Goal: Task Accomplishment & Management: Manage account settings

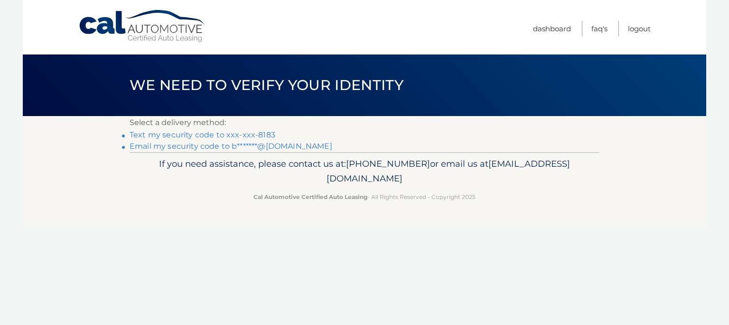
click at [211, 135] on link "Text my security code to xxx-xxx-8183" at bounding box center [203, 134] width 146 height 9
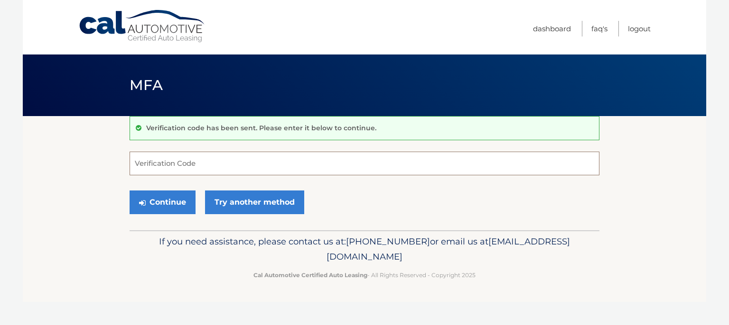
click at [195, 160] on input "Verification Code" at bounding box center [365, 164] width 470 height 24
type input "770493"
click at [160, 204] on button "Continue" at bounding box center [163, 203] width 66 height 24
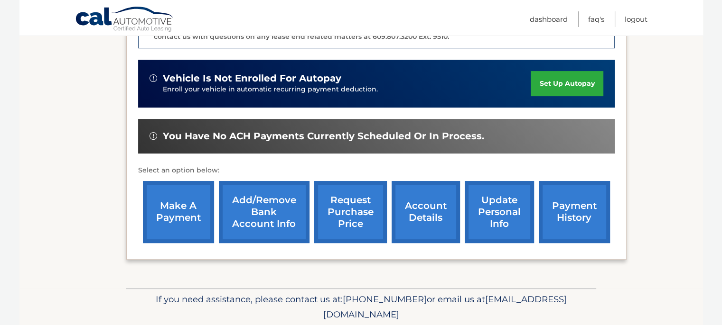
scroll to position [285, 0]
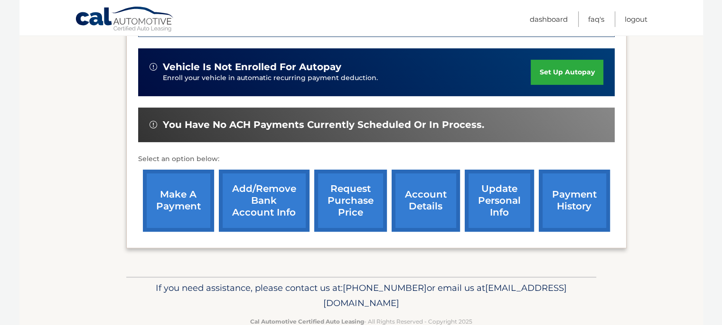
click at [549, 194] on link "payment history" at bounding box center [573, 201] width 71 height 62
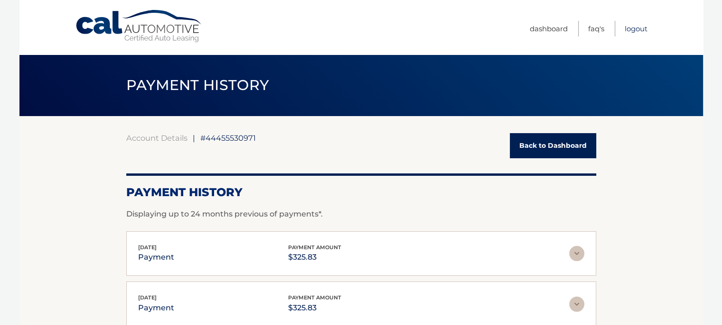
click at [634, 28] on link "Logout" at bounding box center [635, 29] width 23 height 16
